Goal: Information Seeking & Learning: Learn about a topic

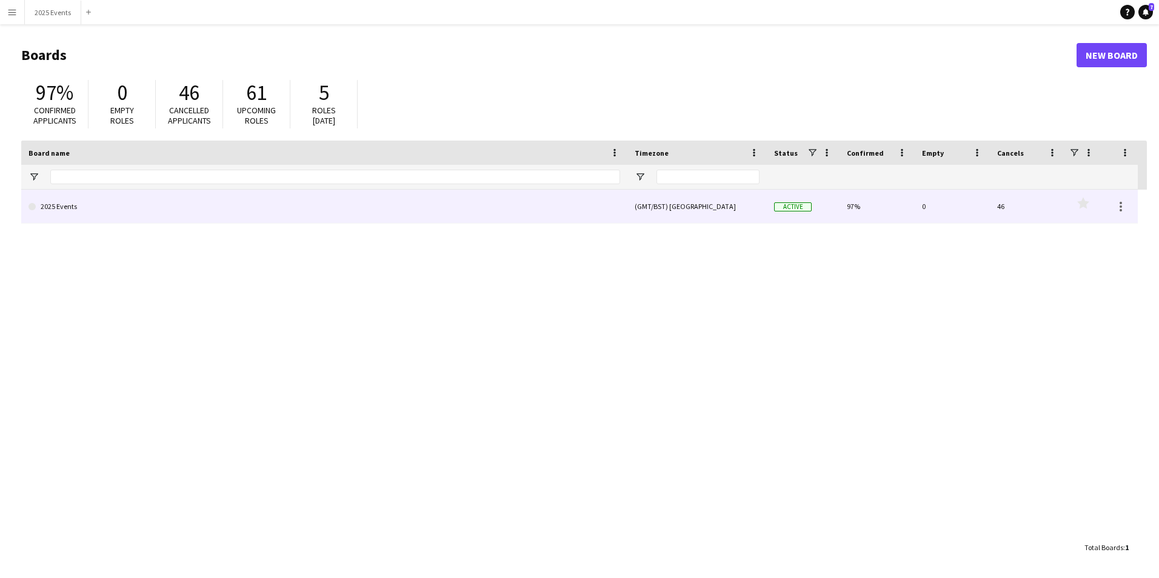
click at [122, 196] on link "2025 Events" at bounding box center [324, 207] width 592 height 34
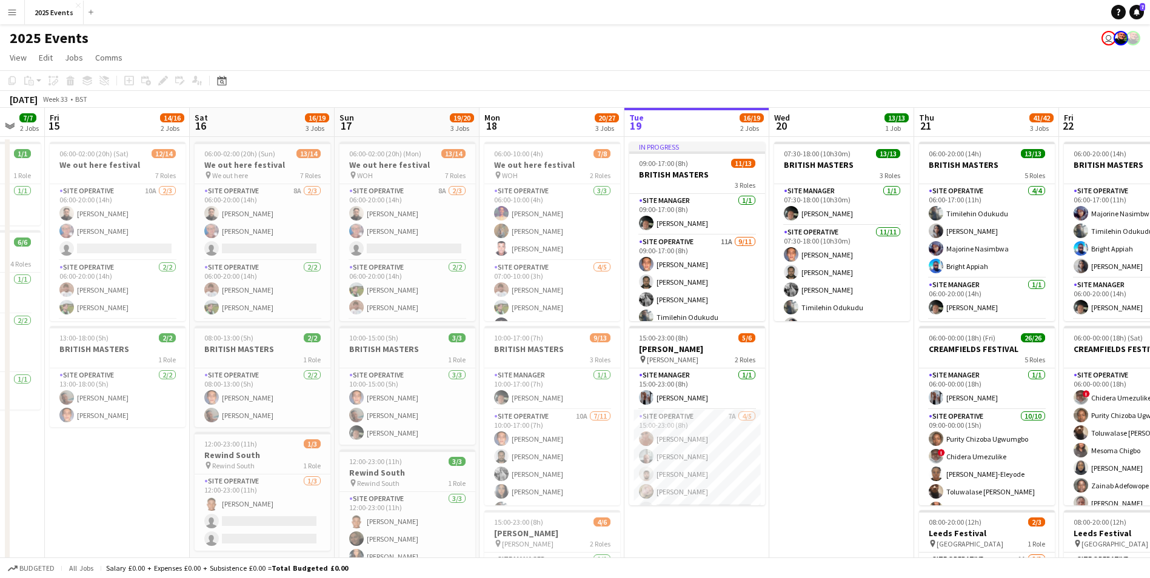
scroll to position [0, 243]
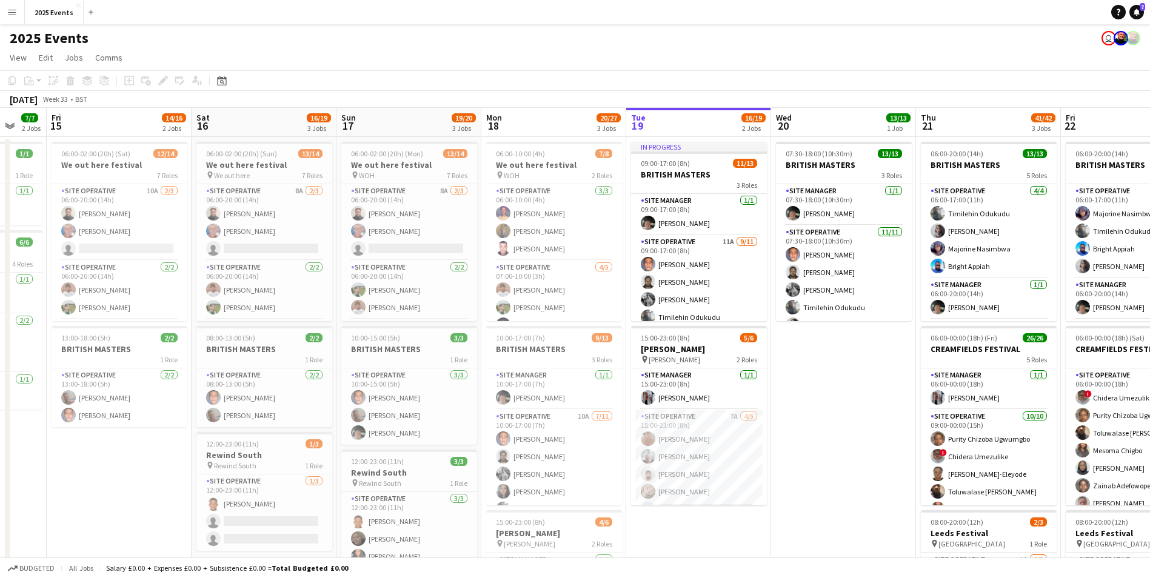
drag, startPoint x: 358, startPoint y: 392, endPoint x: 840, endPoint y: 396, distance: 481.5
click at [840, 396] on app-calendar-viewport "Wed 13 4/4 3 Jobs Thu 14 7/7 2 Jobs Fri 15 14/16 2 Jobs Sat 16 16/19 3 Jobs Sun…" at bounding box center [575, 411] width 1150 height 606
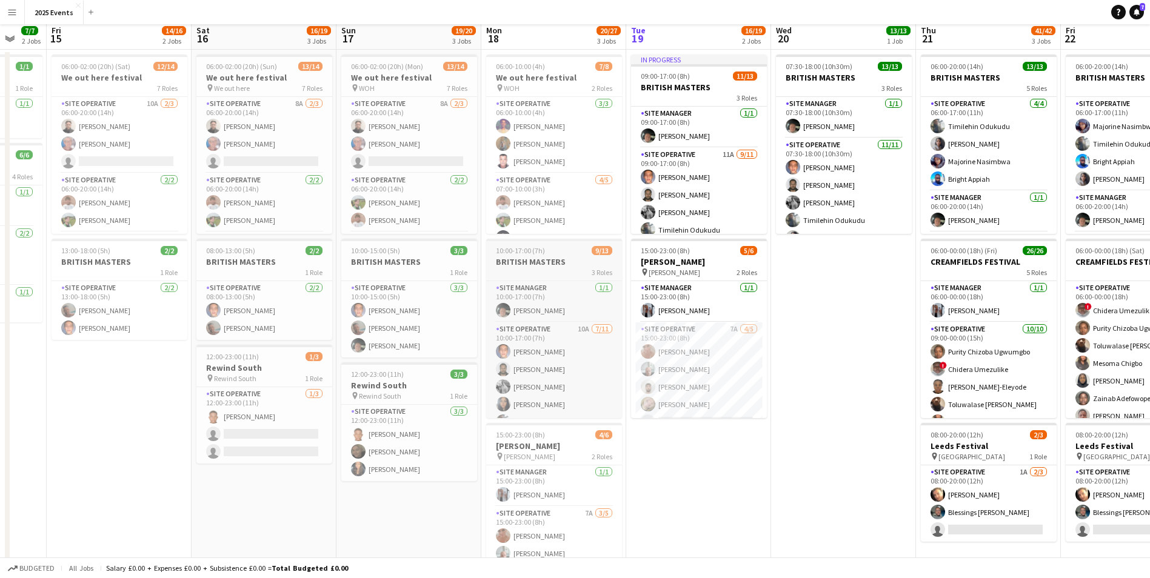
scroll to position [0, 0]
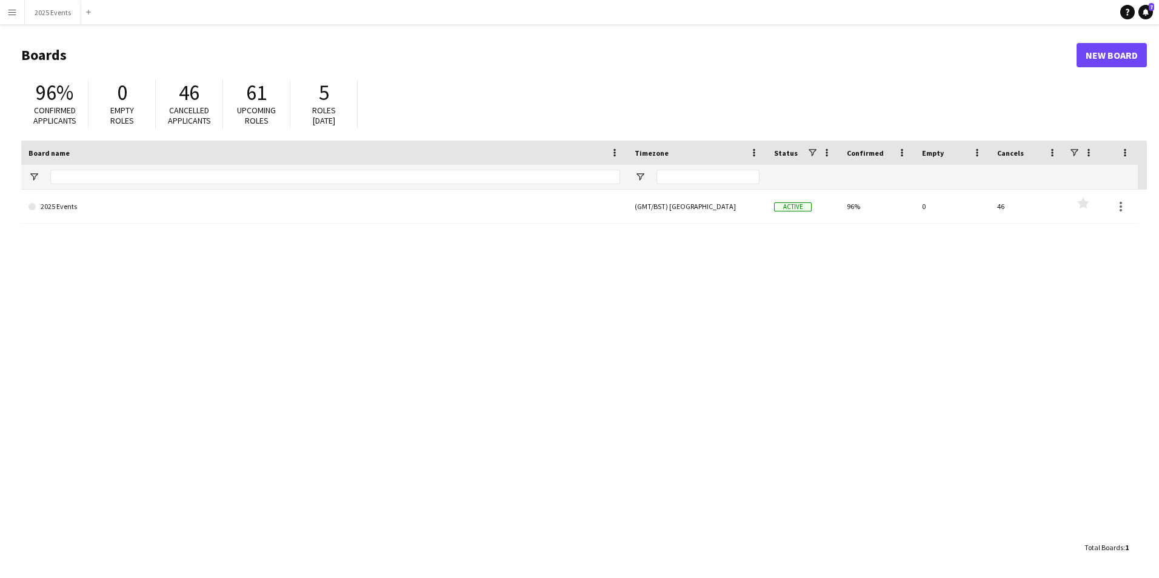
click at [5, 12] on button "Menu" at bounding box center [12, 12] width 24 height 24
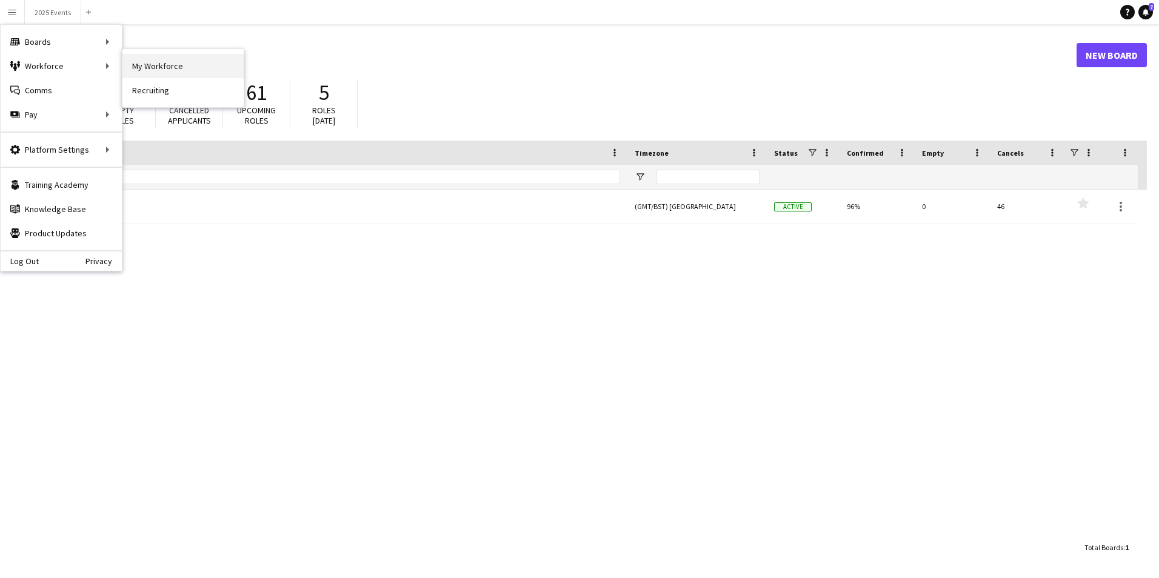
click at [176, 66] on link "My Workforce" at bounding box center [182, 66] width 121 height 24
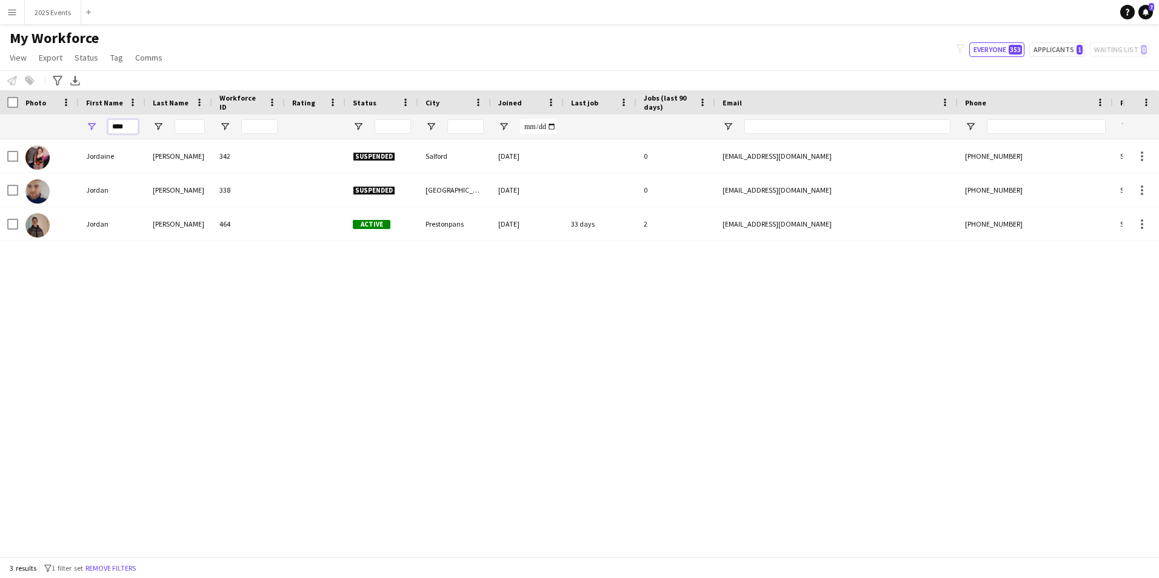
drag, startPoint x: 130, startPoint y: 125, endPoint x: 75, endPoint y: 128, distance: 55.3
click at [75, 128] on div "****" at bounding box center [657, 127] width 1315 height 24
click at [389, 415] on div "! Max Carrier 87 Suspended Port Talbot 14-05-2025 0 maxx.carrier@gmail.com +447…" at bounding box center [561, 343] width 1123 height 409
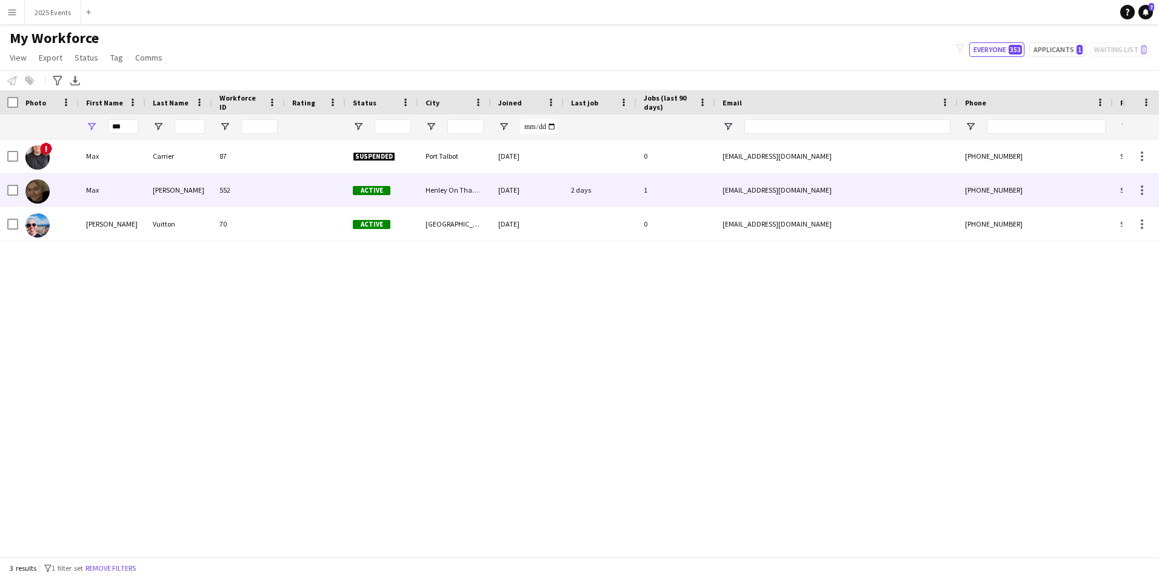
click at [159, 192] on div "Spratley" at bounding box center [179, 189] width 67 height 33
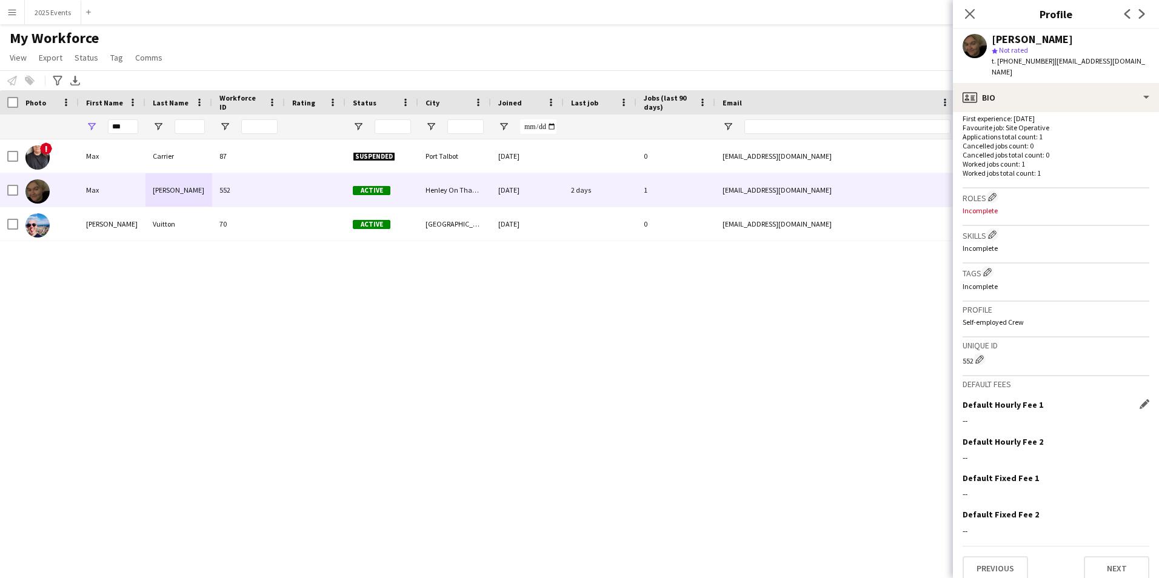
scroll to position [312, 0]
click at [1113, 563] on button "Next" at bounding box center [1116, 568] width 65 height 24
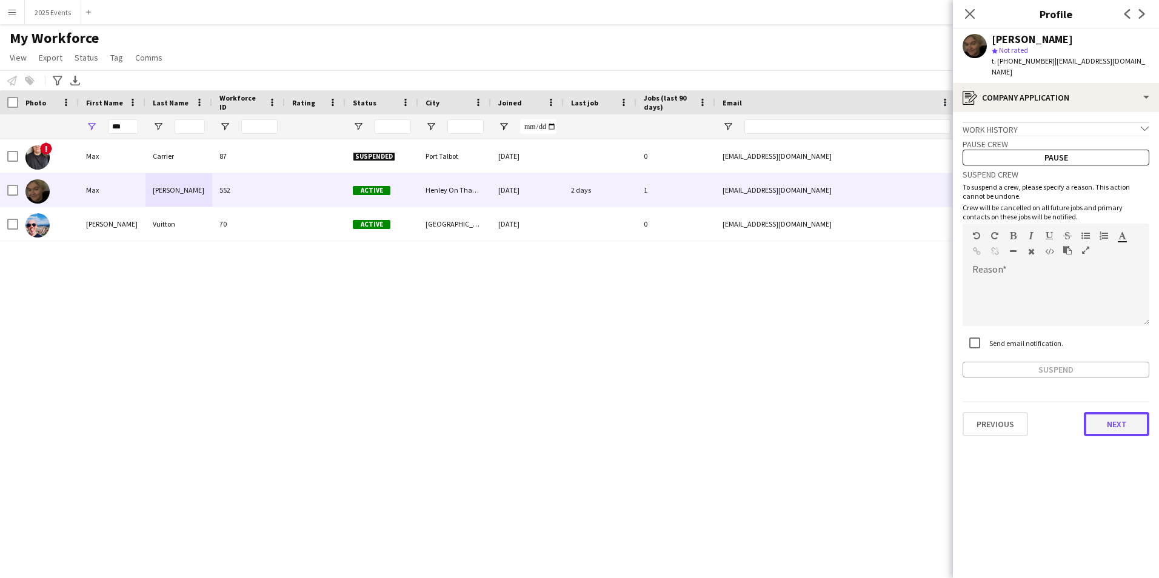
click at [1113, 417] on button "Next" at bounding box center [1116, 424] width 65 height 24
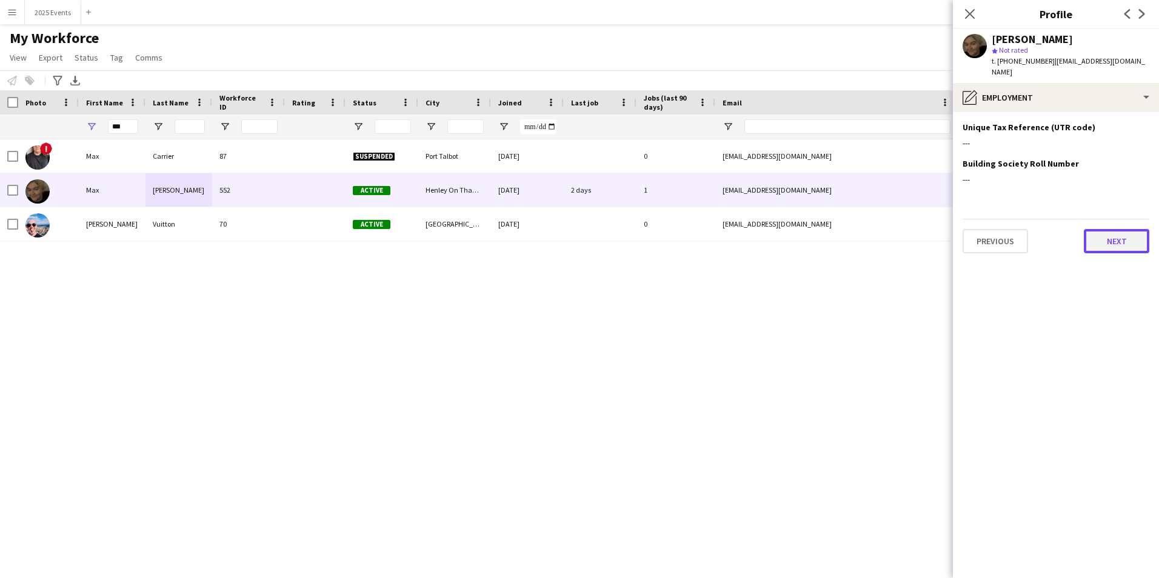
click at [1107, 229] on button "Next" at bounding box center [1116, 241] width 65 height 24
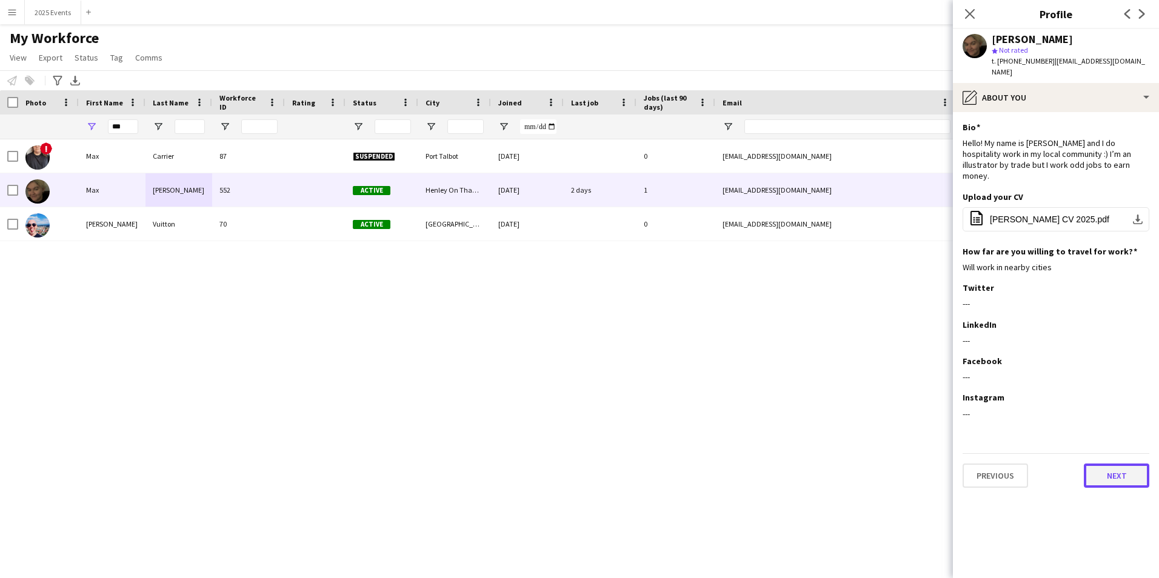
click at [1132, 464] on button "Next" at bounding box center [1116, 476] width 65 height 24
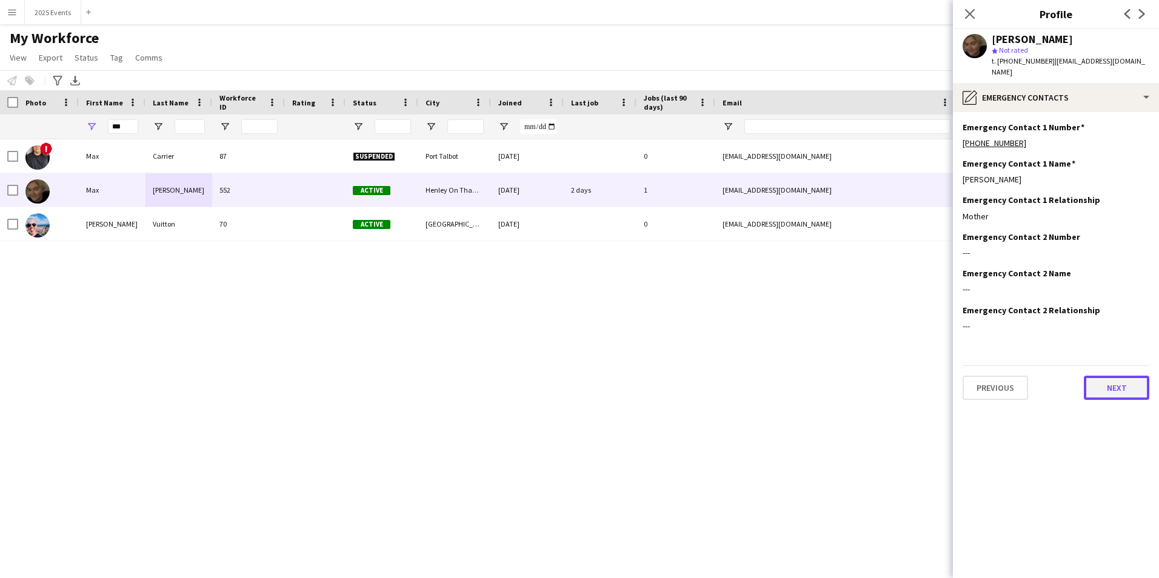
click at [1119, 376] on button "Next" at bounding box center [1116, 388] width 65 height 24
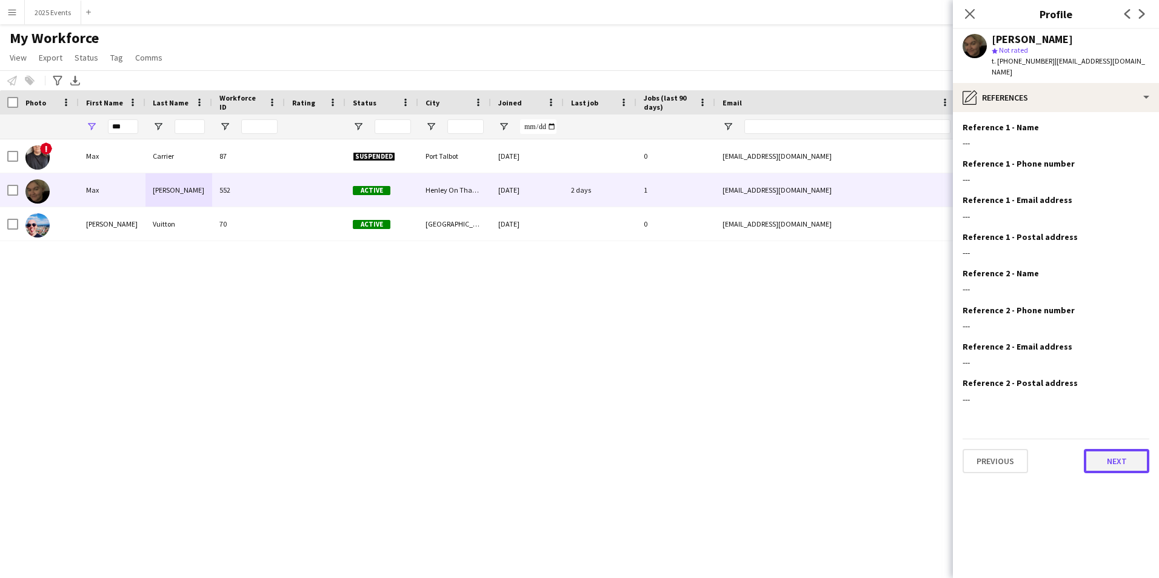
click at [1123, 461] on button "Next" at bounding box center [1116, 461] width 65 height 24
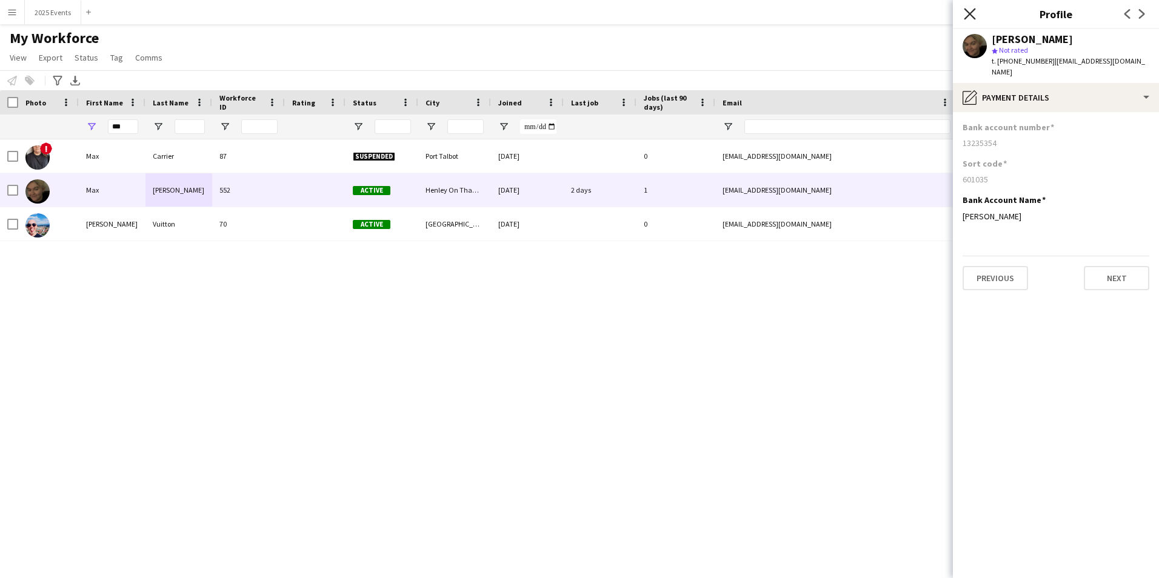
click at [971, 15] on icon at bounding box center [970, 14] width 12 height 12
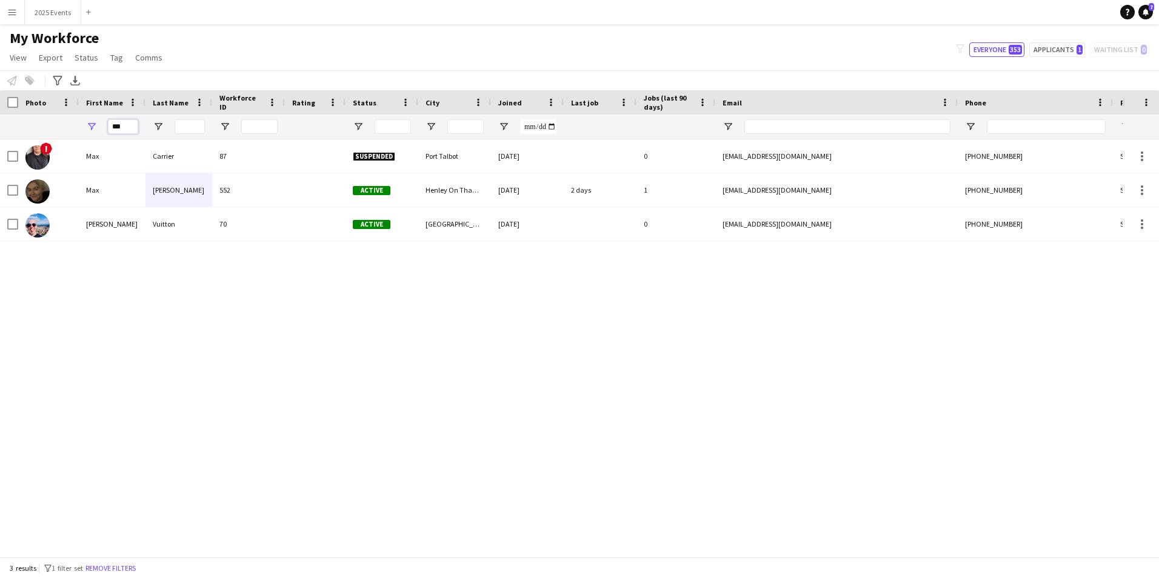
click at [97, 124] on div "***" at bounding box center [112, 127] width 67 height 24
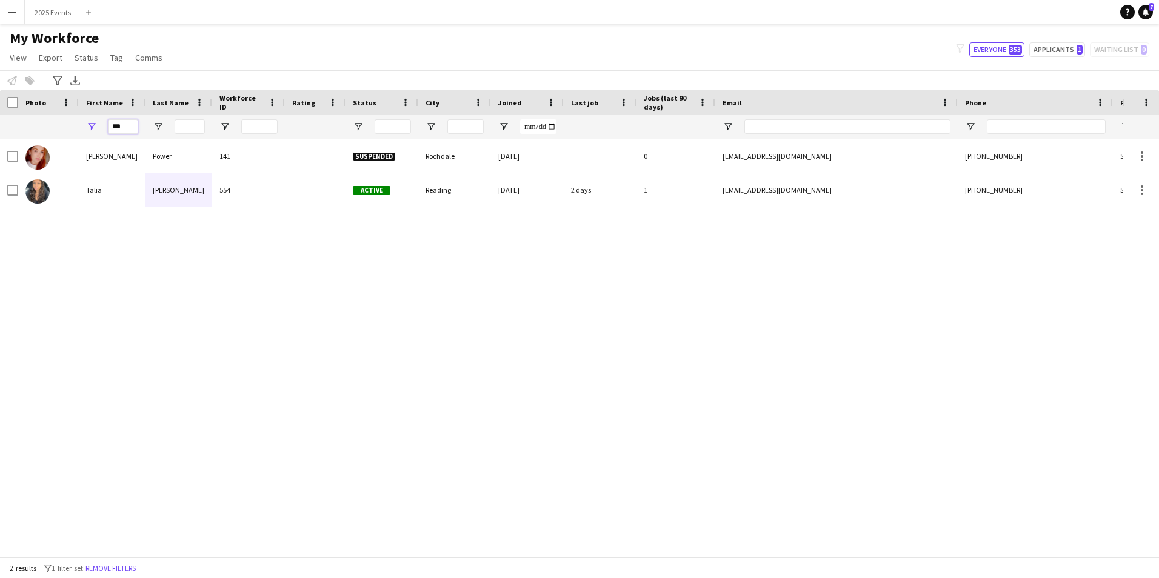
type input "***"
click at [588, 380] on div "Natalie Power 141 Suspended Rochdale 21-05-2025 0 nataliepower94@hotmail.com +4…" at bounding box center [561, 343] width 1123 height 409
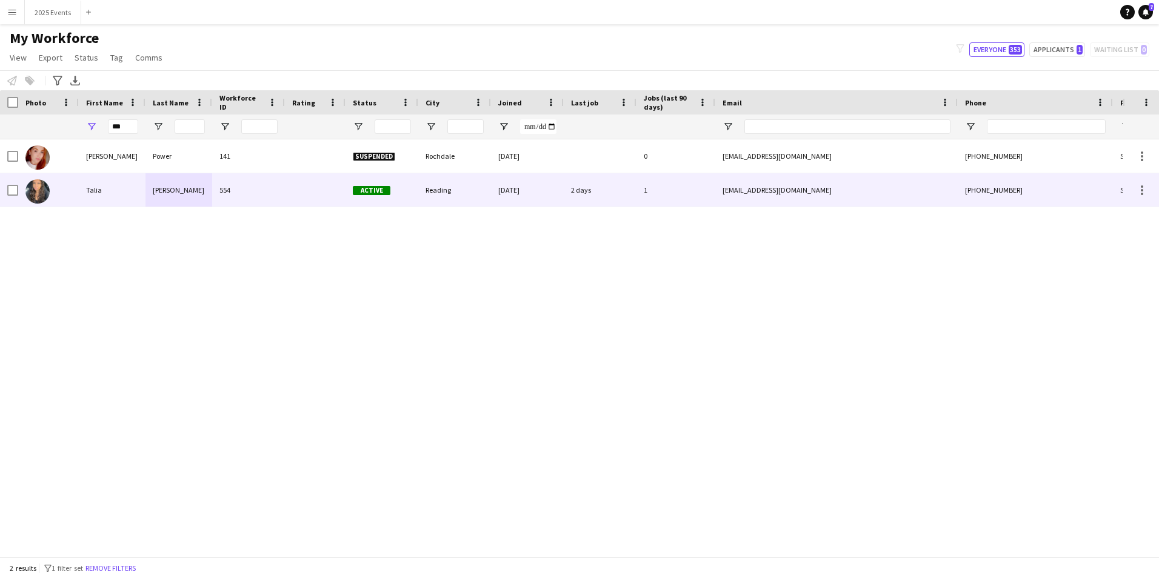
click at [190, 188] on div "Hennell" at bounding box center [179, 189] width 67 height 33
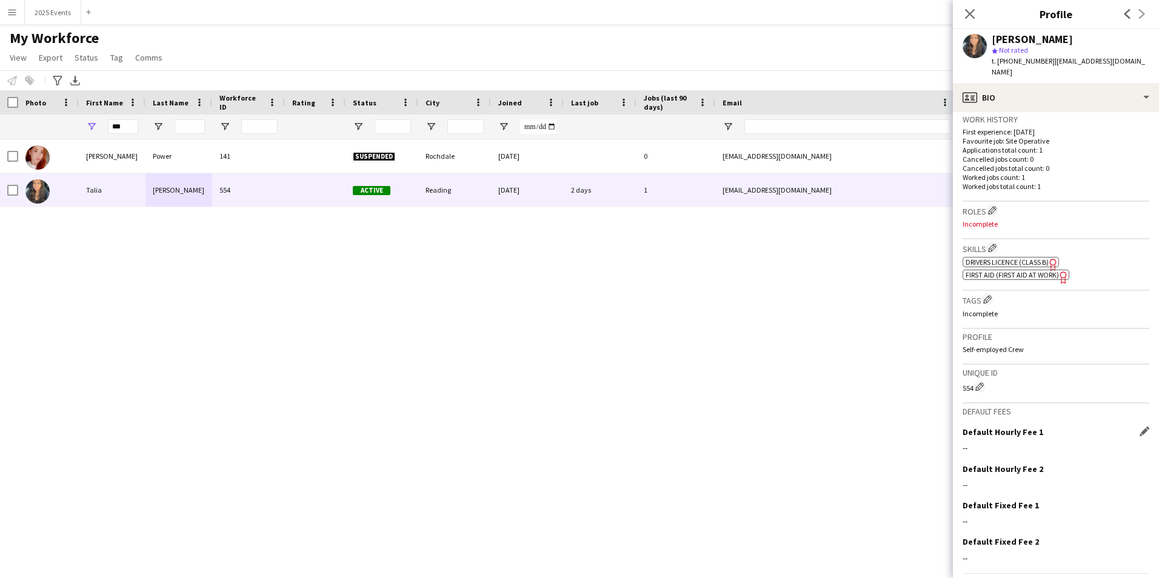
scroll to position [326, 0]
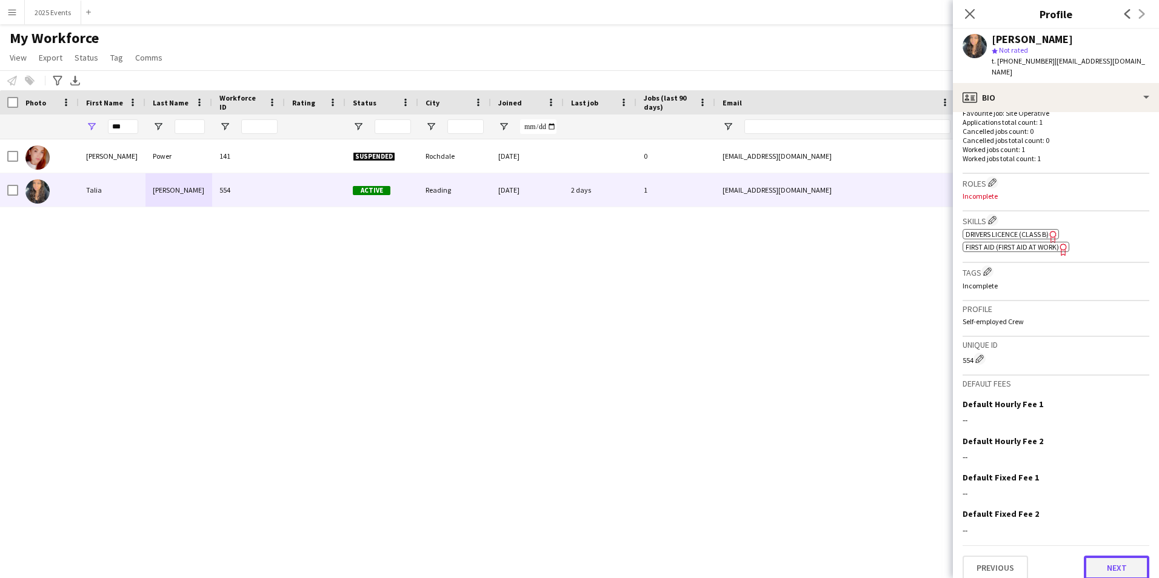
click at [1120, 565] on button "Next" at bounding box center [1116, 568] width 65 height 24
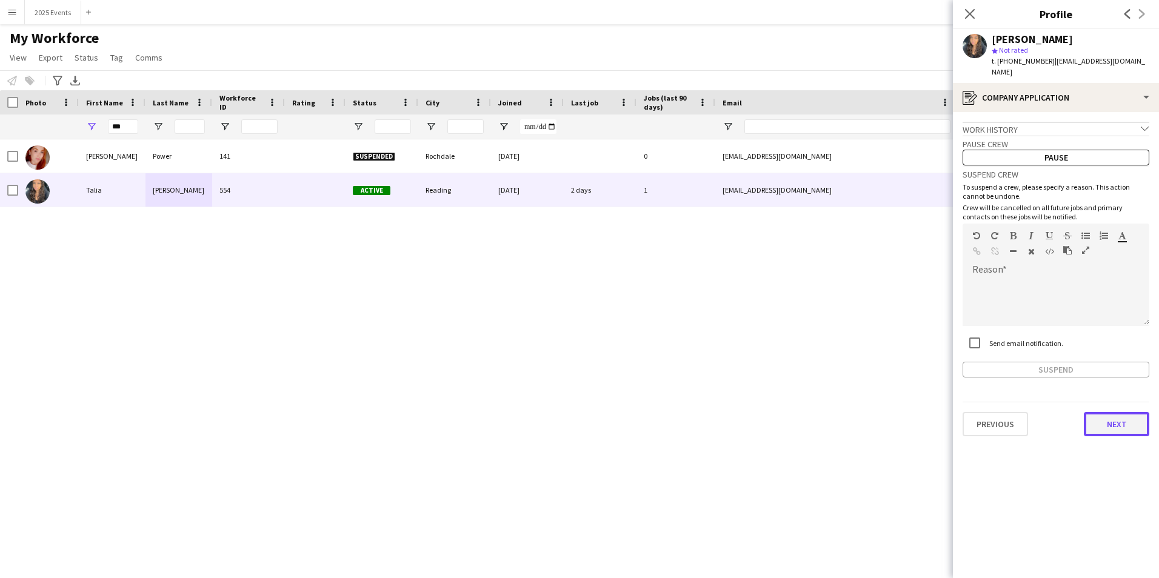
click at [1125, 412] on button "Next" at bounding box center [1116, 424] width 65 height 24
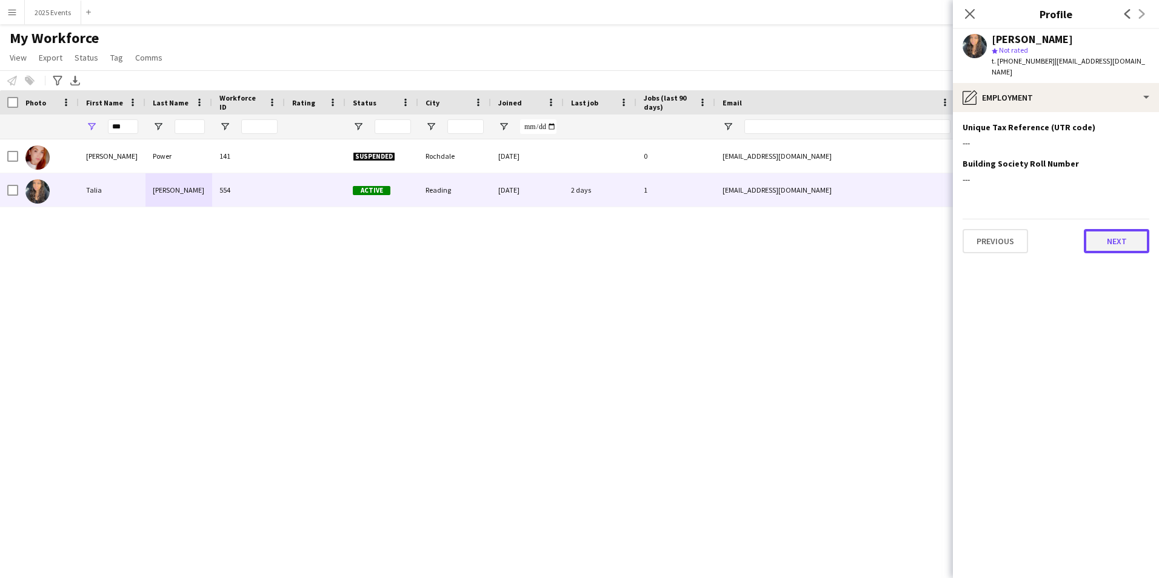
click at [1108, 229] on button "Next" at bounding box center [1116, 241] width 65 height 24
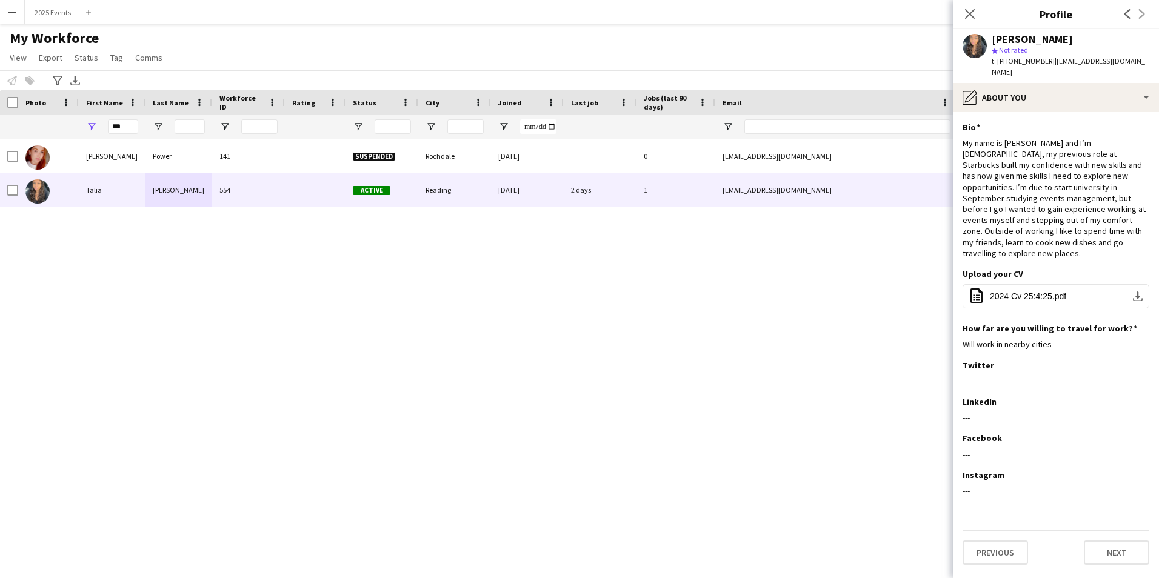
click at [1115, 546] on app-section-data-types "Bio Edit this field My name is Talia and I’m 20 years old, my previous role at …" at bounding box center [1056, 345] width 206 height 466
click at [1112, 541] on button "Next" at bounding box center [1116, 553] width 65 height 24
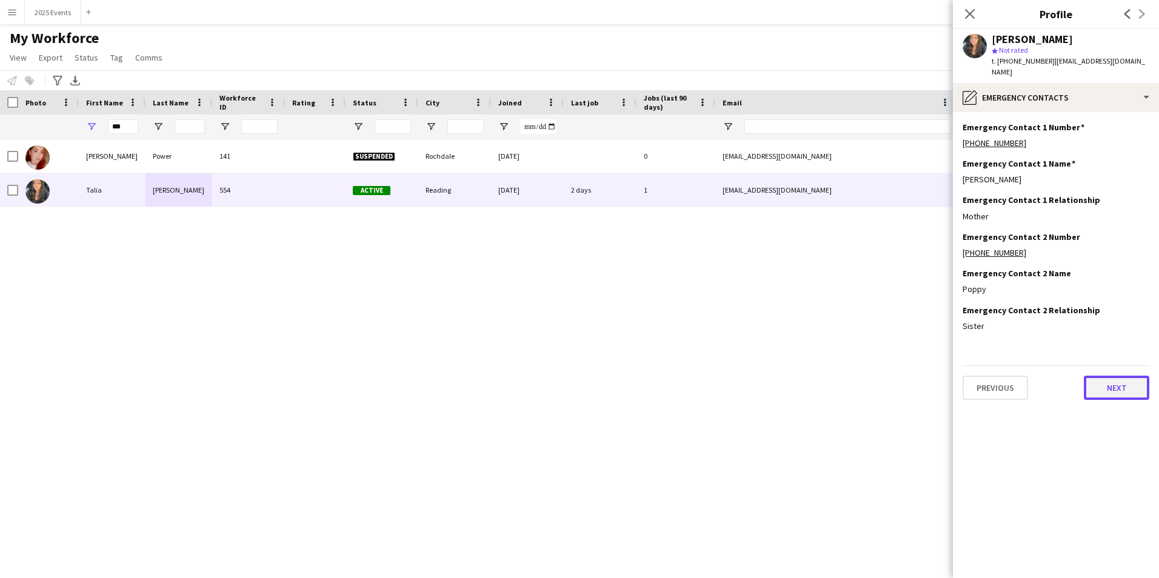
click at [1112, 376] on button "Next" at bounding box center [1116, 388] width 65 height 24
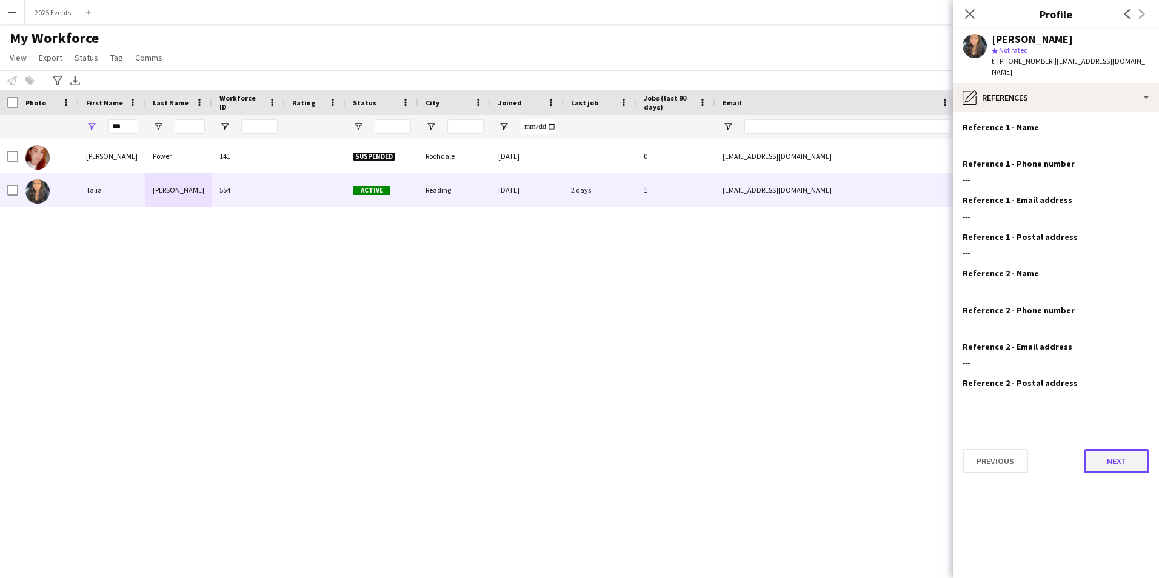
click at [1123, 450] on button "Next" at bounding box center [1116, 461] width 65 height 24
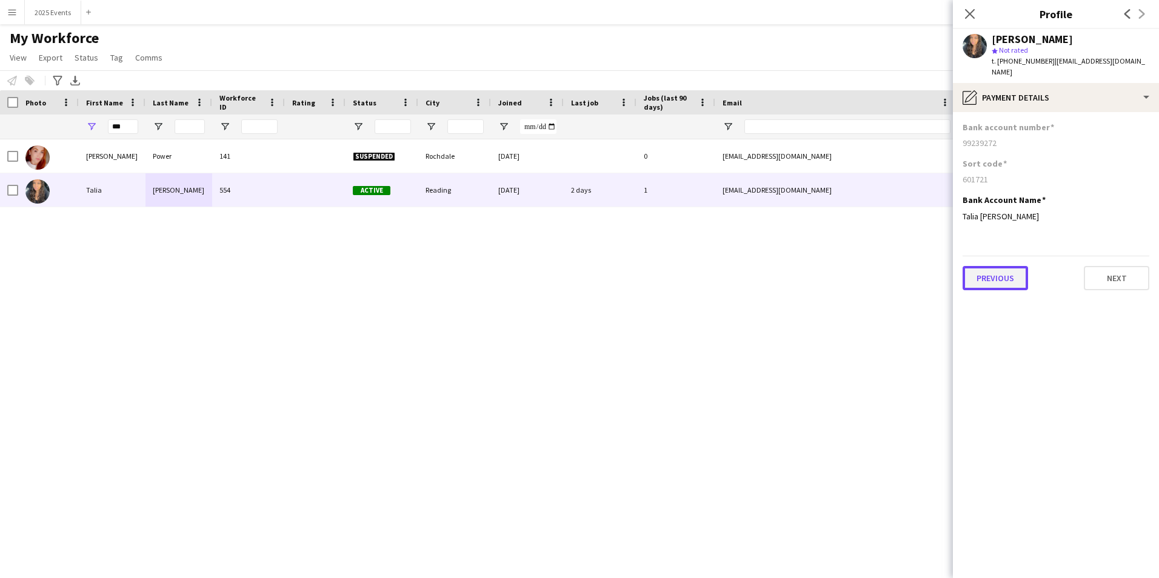
click at [985, 269] on button "Previous" at bounding box center [995, 278] width 65 height 24
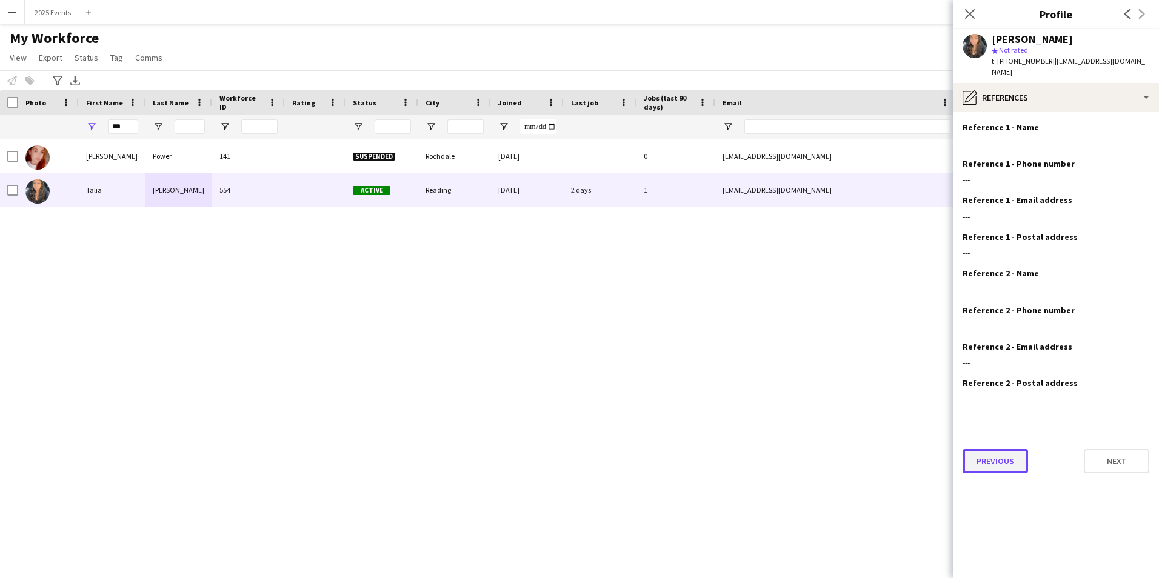
click at [1007, 449] on button "Previous" at bounding box center [995, 461] width 65 height 24
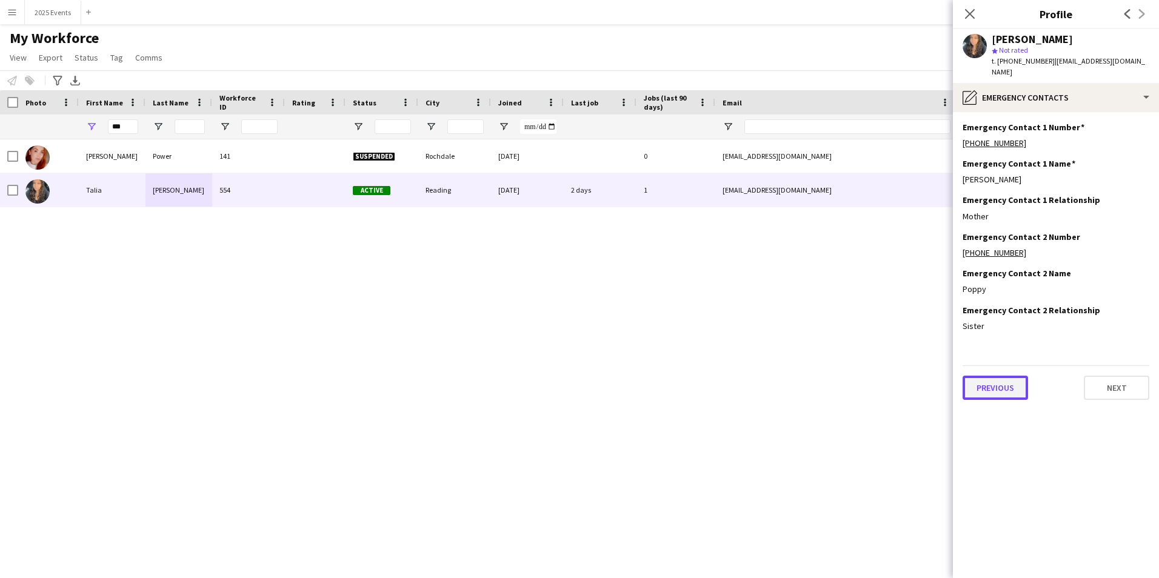
click at [1005, 377] on button "Previous" at bounding box center [995, 388] width 65 height 24
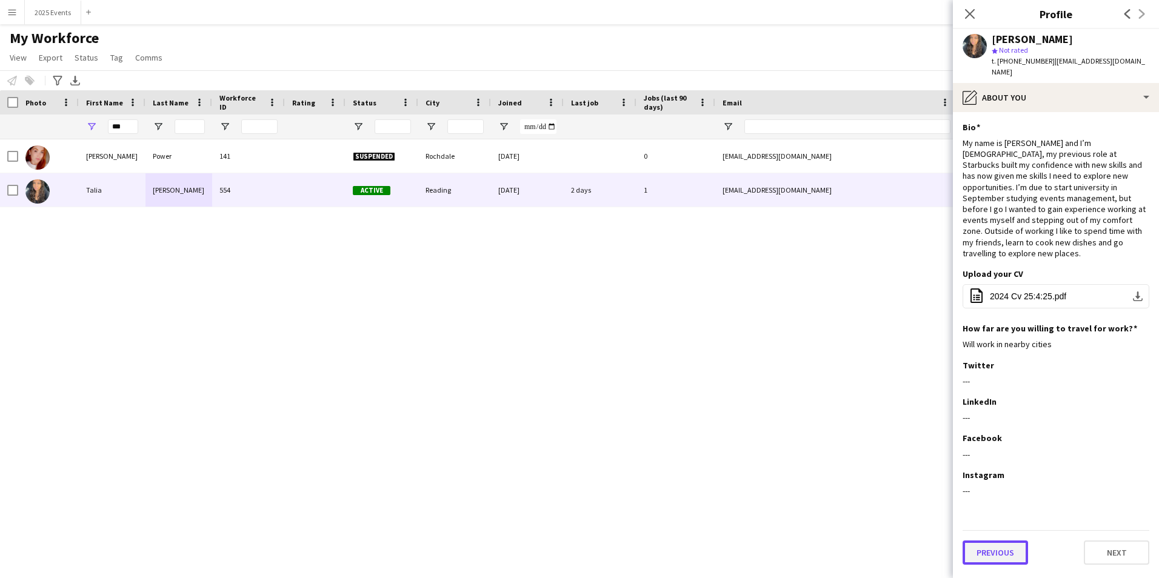
click at [1006, 541] on button "Previous" at bounding box center [995, 553] width 65 height 24
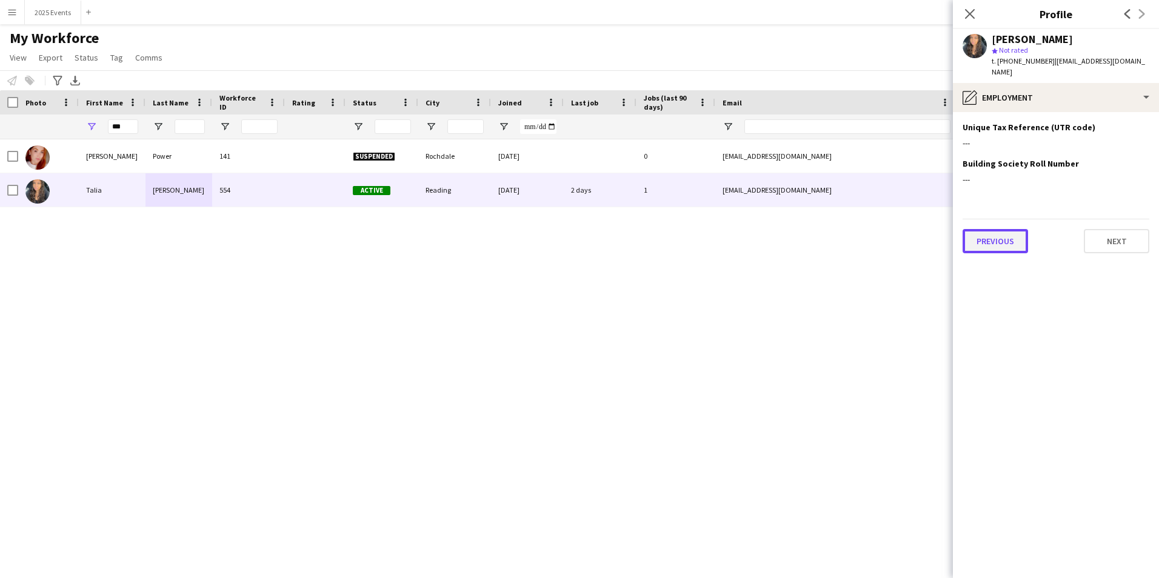
click at [990, 229] on button "Previous" at bounding box center [995, 241] width 65 height 24
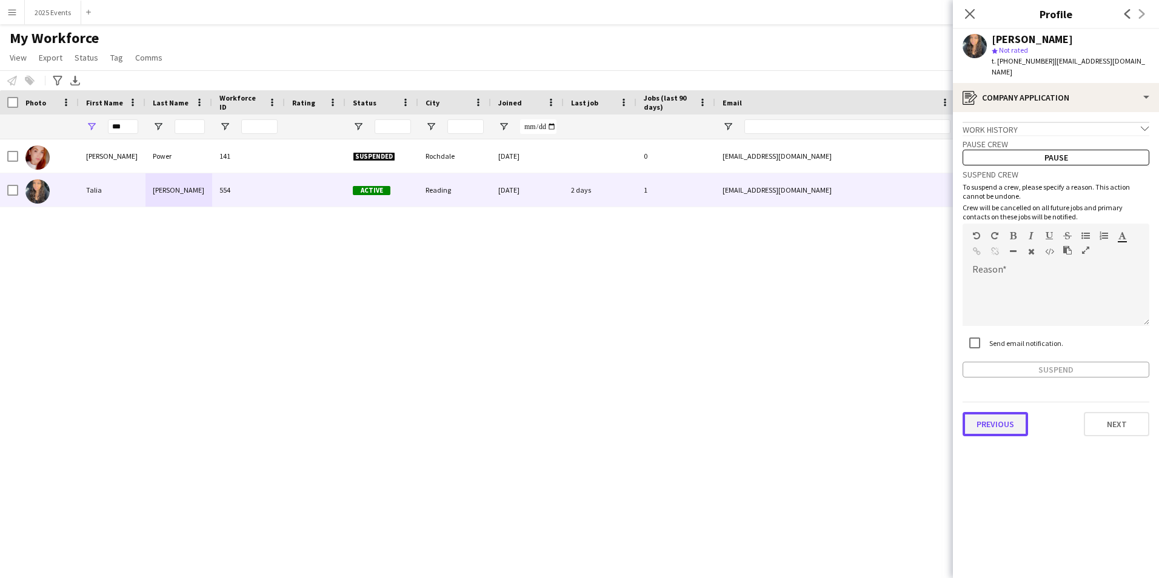
click at [999, 412] on button "Previous" at bounding box center [995, 424] width 65 height 24
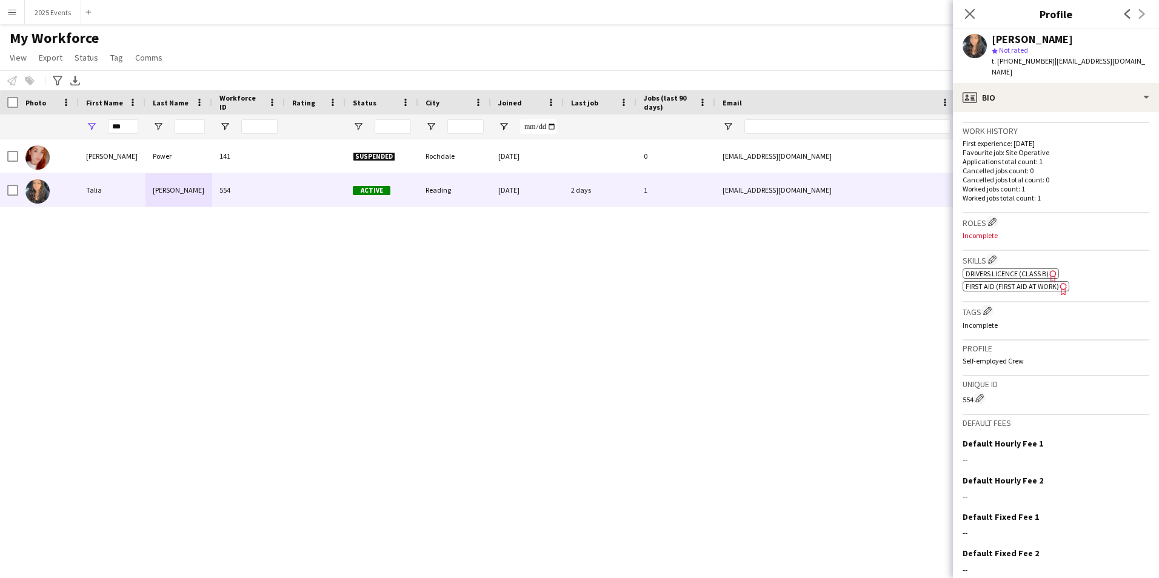
scroll to position [266, 0]
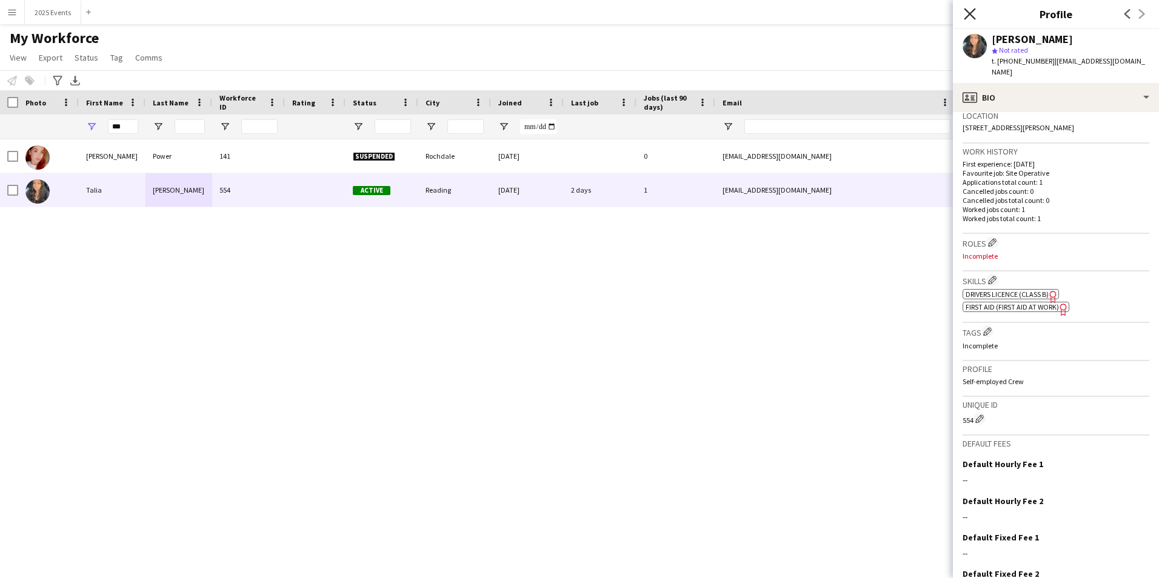
click at [970, 16] on icon "Close pop-in" at bounding box center [970, 14] width 12 height 12
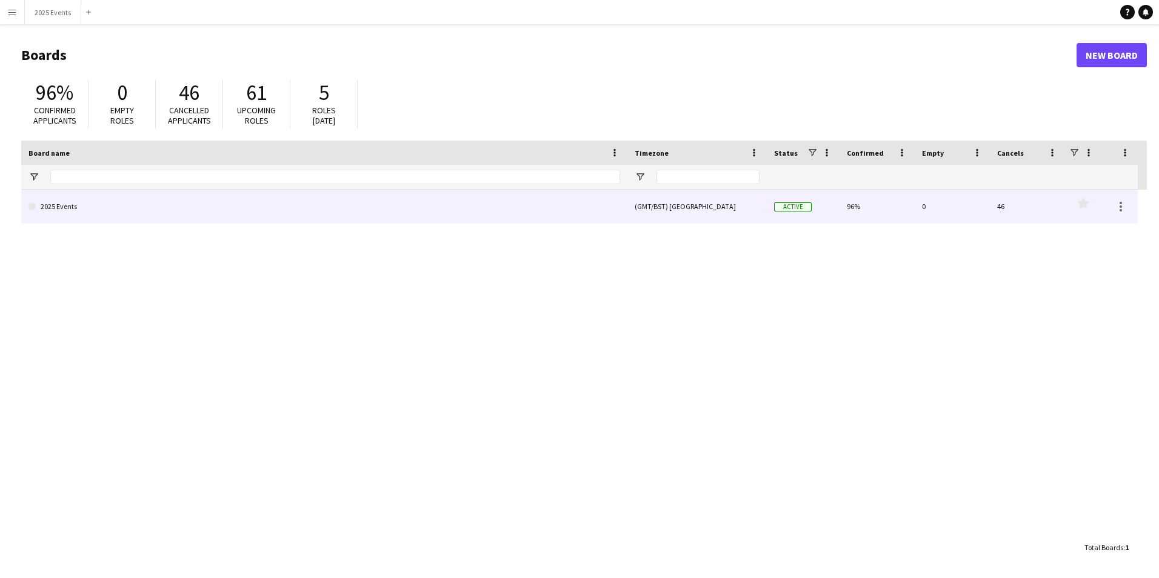
click at [166, 196] on link "2025 Events" at bounding box center [324, 207] width 592 height 34
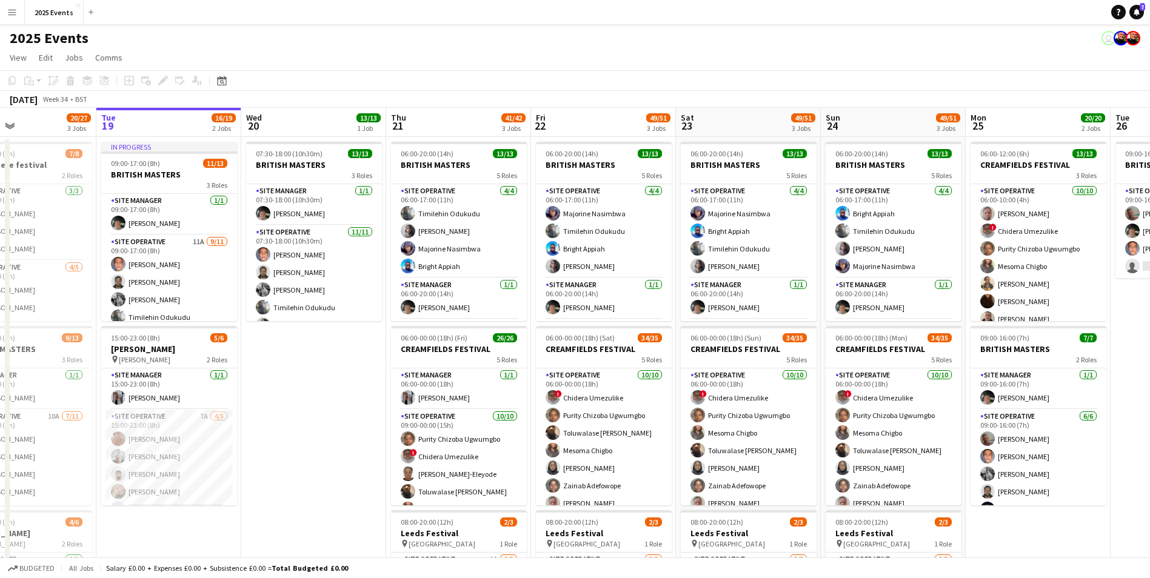
scroll to position [0, 352]
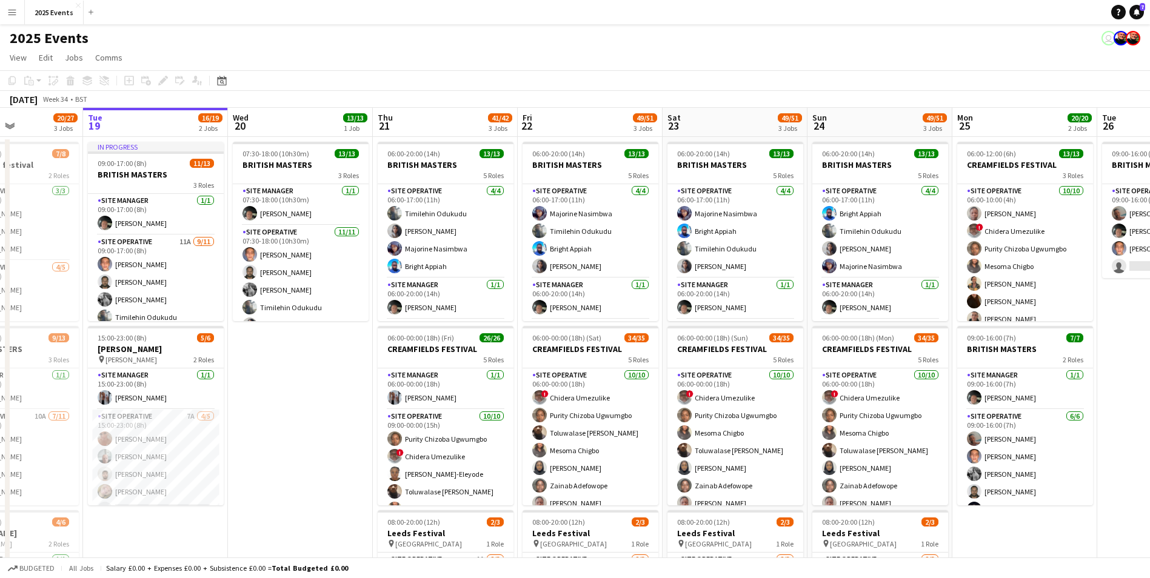
drag, startPoint x: 1118, startPoint y: 540, endPoint x: 1056, endPoint y: 538, distance: 61.9
click at [1056, 538] on app-calendar-viewport "Sat 16 16/19 3 Jobs Sun 17 19/20 3 Jobs Mon 18 20/27 3 Jobs Tue 19 16/19 2 Jobs…" at bounding box center [575, 411] width 1150 height 606
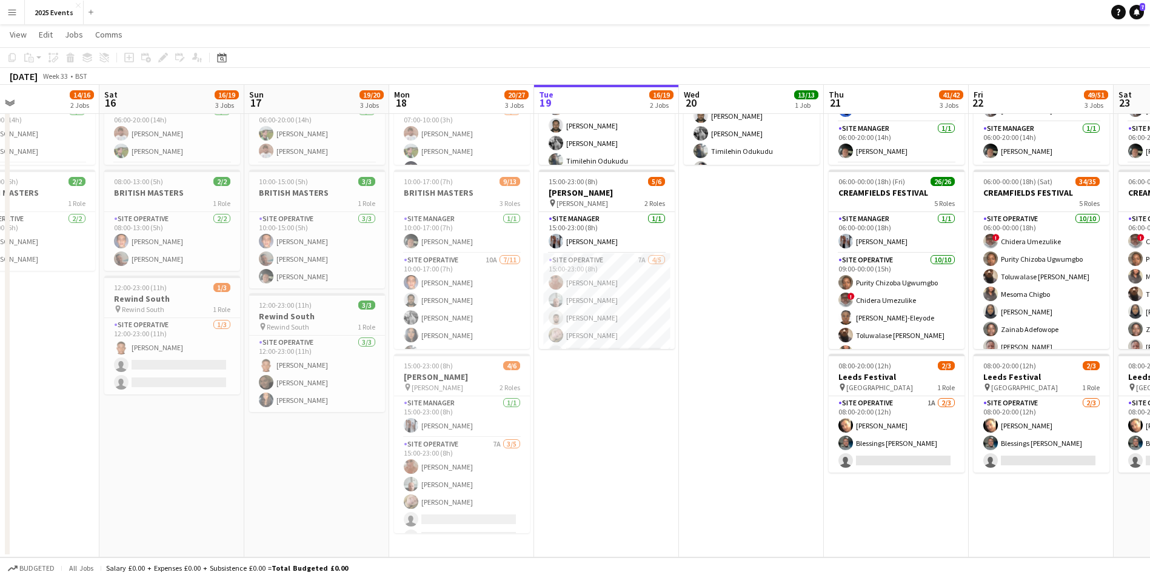
scroll to position [0, 344]
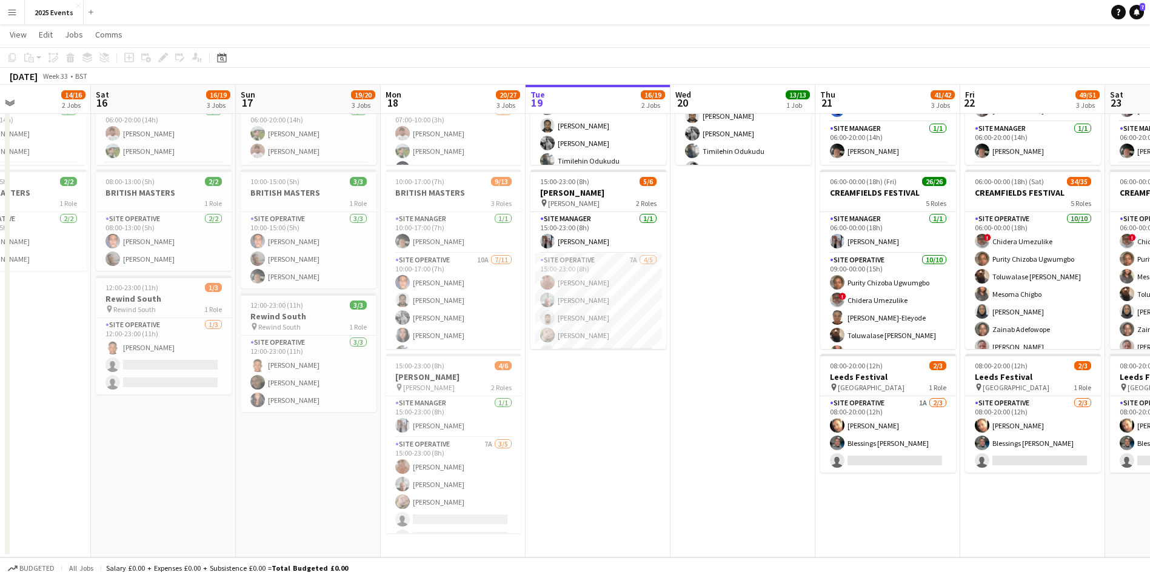
drag, startPoint x: 161, startPoint y: 443, endPoint x: 604, endPoint y: 448, distance: 442.7
click at [604, 448] on app-calendar-viewport "Wed 13 Thu 14 7/7 2 Jobs Fri 15 14/16 2 Jobs Sat 16 16/19 3 Jobs Sun 17 19/20 3…" at bounding box center [575, 225] width 1150 height 666
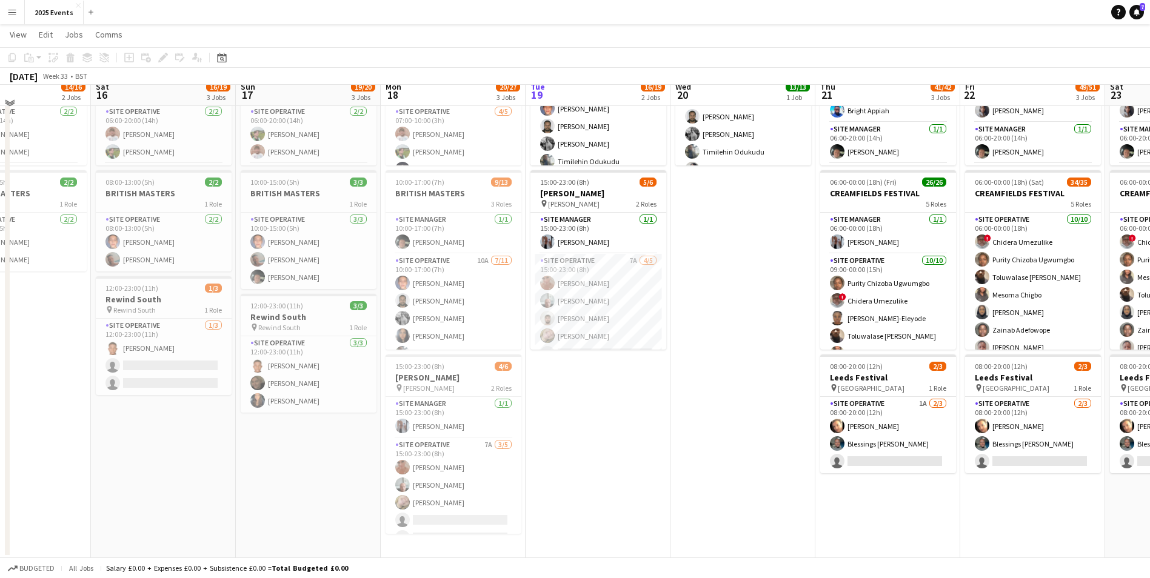
scroll to position [155, 0]
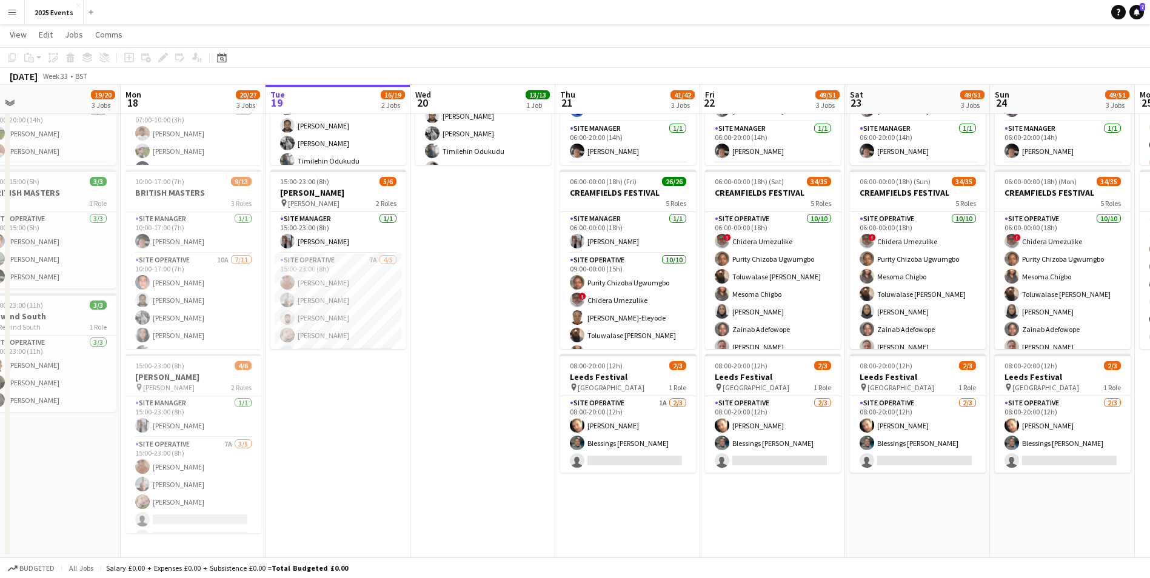
drag, startPoint x: 745, startPoint y: 382, endPoint x: 484, endPoint y: 395, distance: 260.4
click at [484, 395] on app-calendar-viewport "Thu 14 7/7 2 Jobs Fri 15 14/16 2 Jobs Sat 16 16/19 3 Jobs Sun 17 19/20 3 Jobs M…" at bounding box center [575, 225] width 1150 height 666
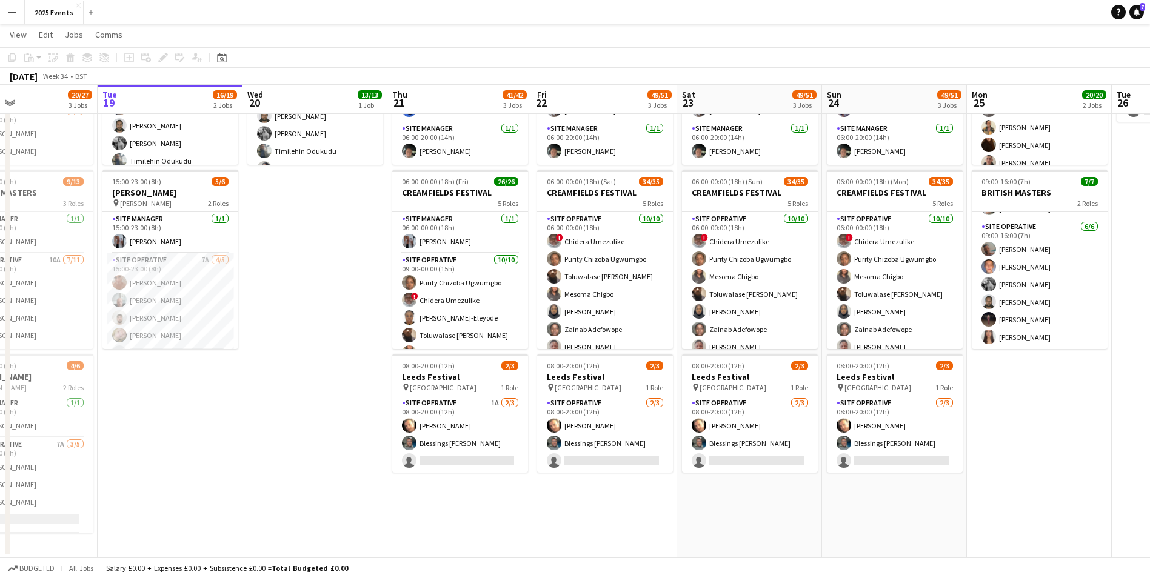
scroll to position [0, 358]
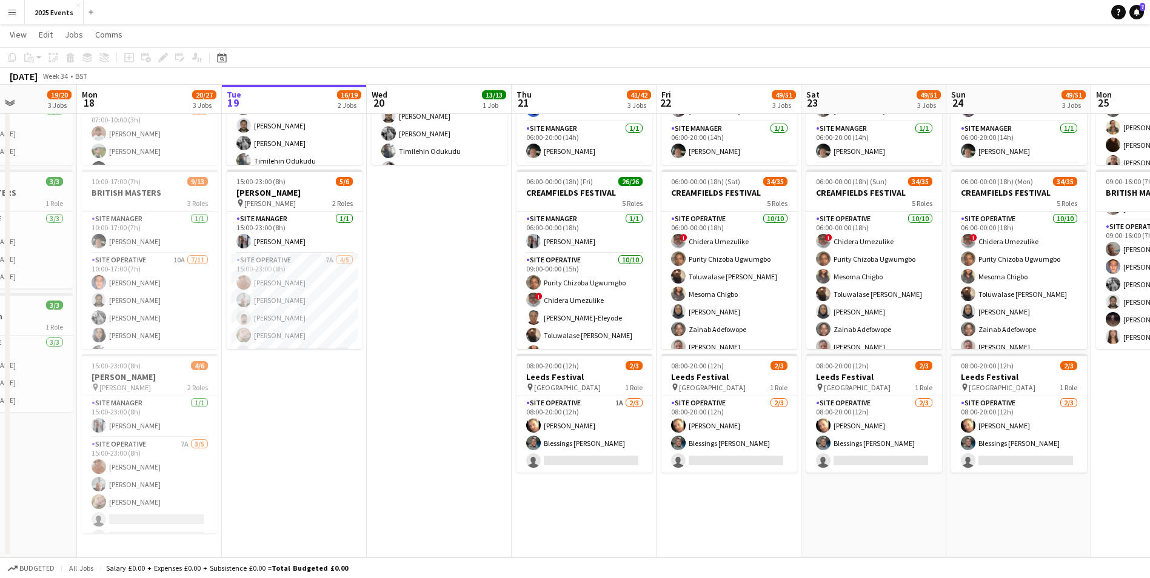
drag, startPoint x: 654, startPoint y: 496, endPoint x: 466, endPoint y: 498, distance: 188.6
click at [466, 498] on app-calendar-viewport "Fri 15 14/16 2 Jobs Sat 16 16/19 3 Jobs Sun 17 19/20 3 Jobs Mon 18 20/27 3 Jobs…" at bounding box center [575, 225] width 1150 height 666
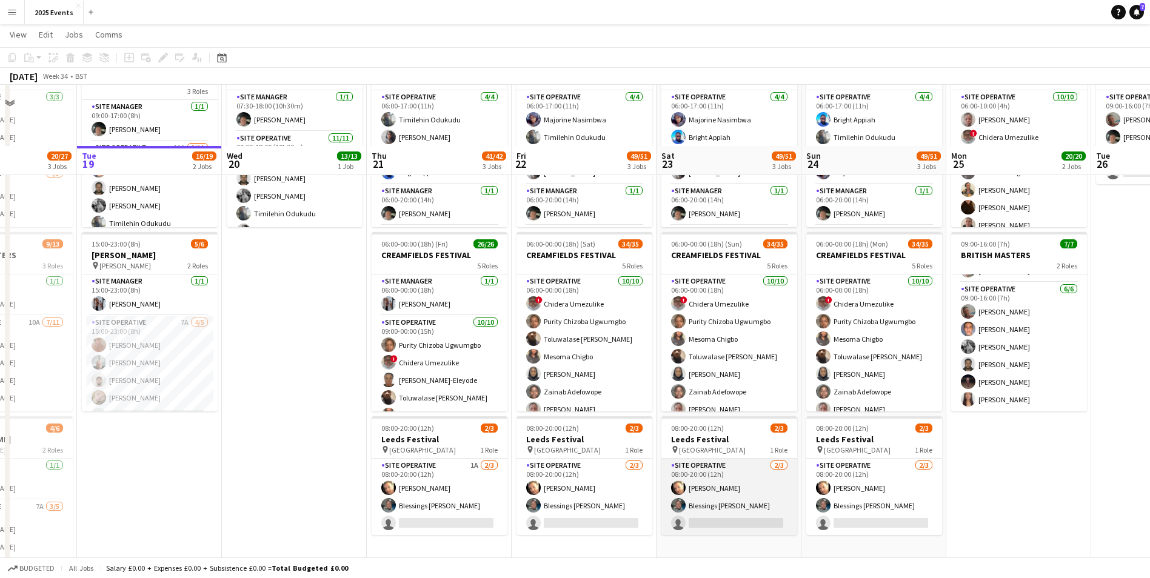
scroll to position [0, 0]
